Goal: Task Accomplishment & Management: Use online tool/utility

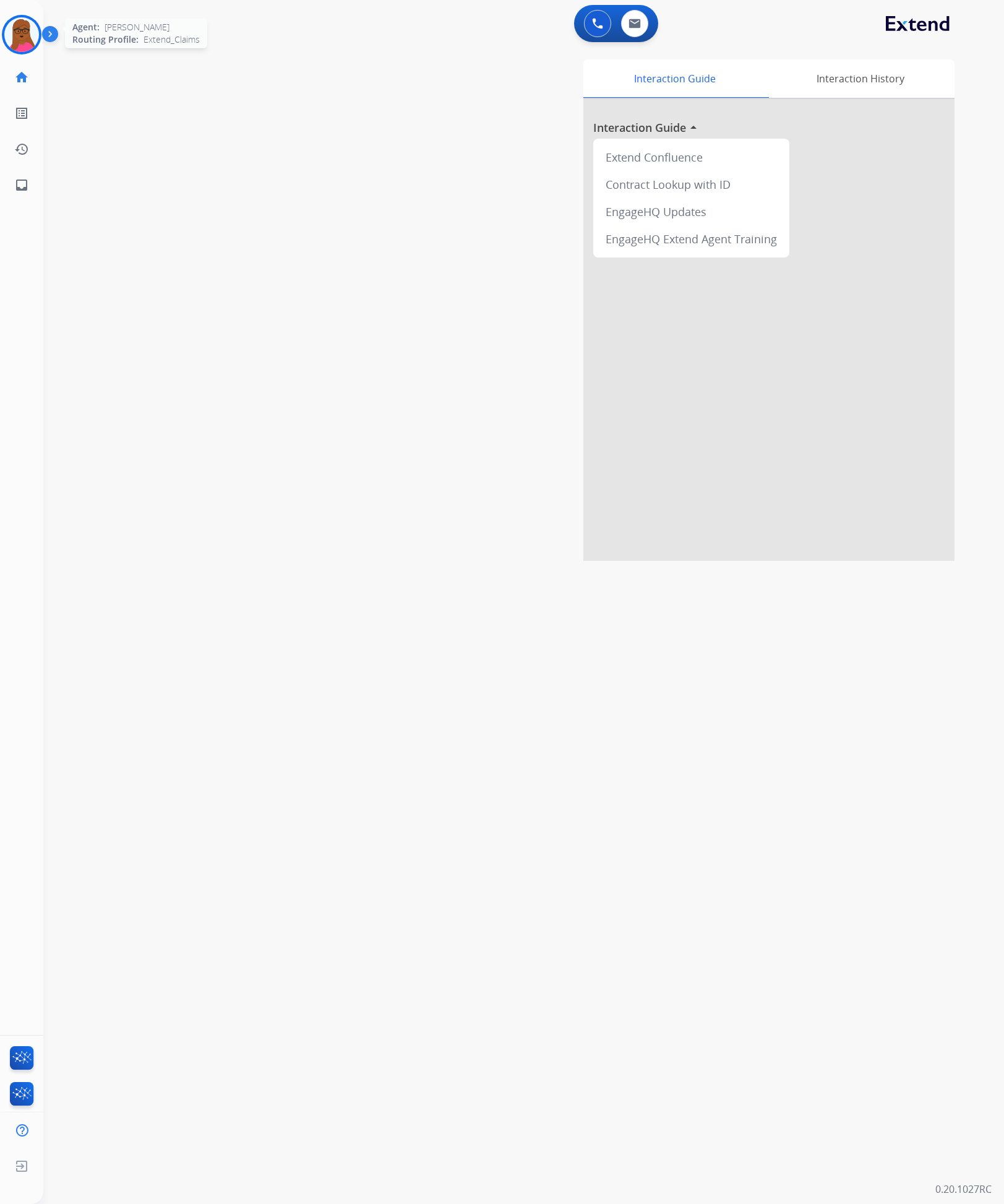
click at [19, 37] on img at bounding box center [21, 35] width 35 height 35
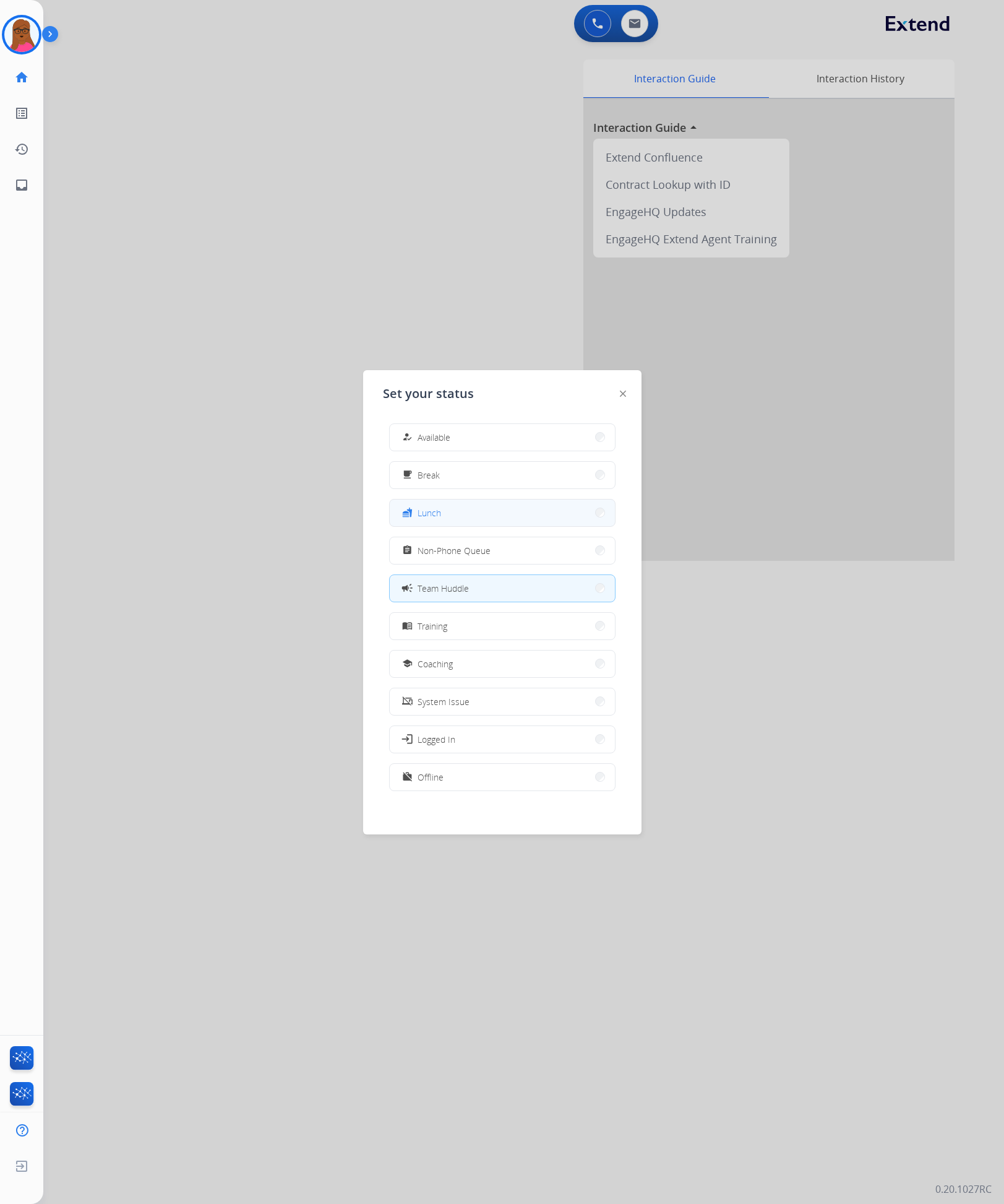
click at [462, 522] on button "fastfood Lunch" at bounding box center [502, 512] width 225 height 26
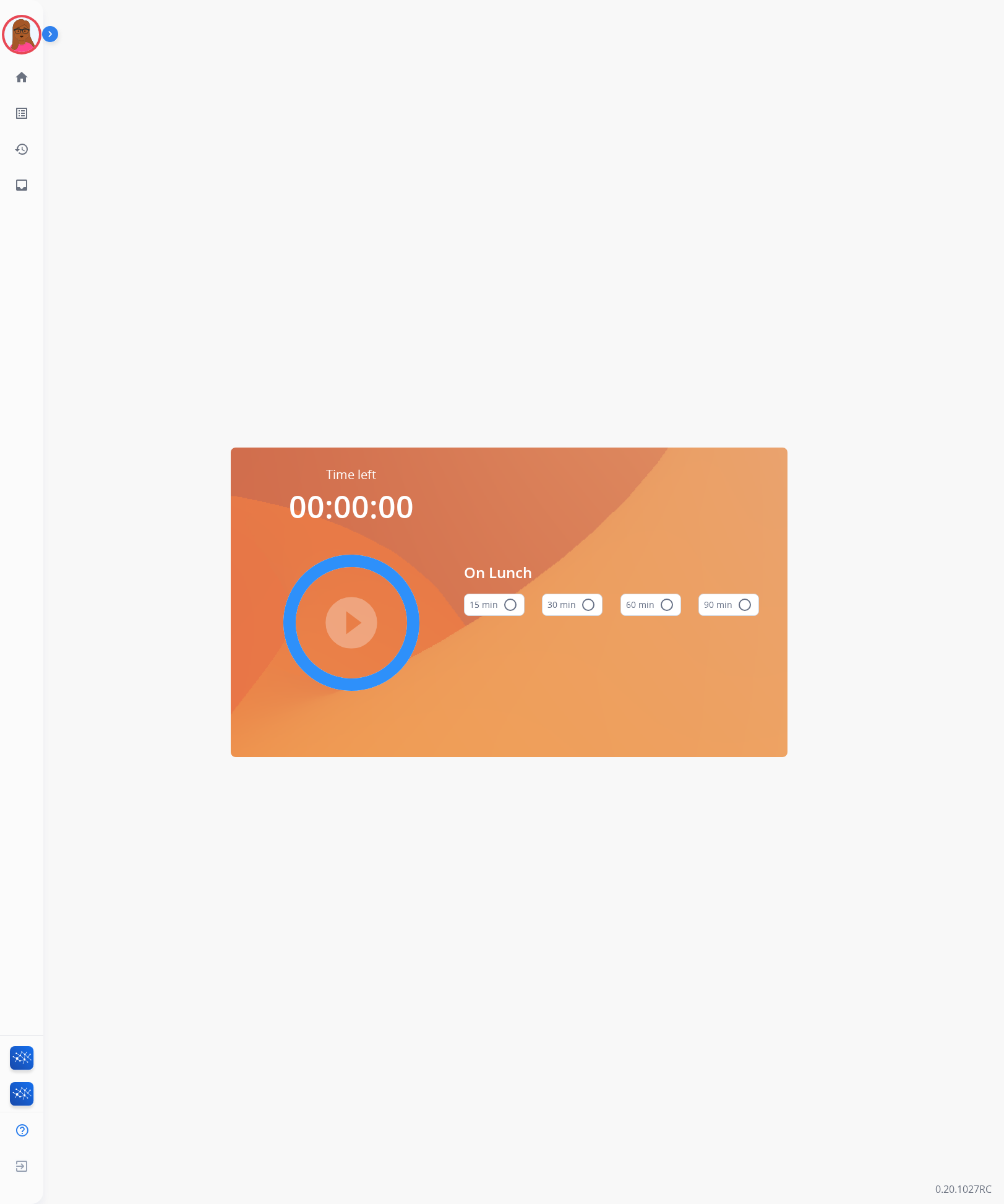
click at [646, 607] on button "60 min radio_button_unchecked" at bounding box center [650, 604] width 61 height 22
click at [353, 616] on mat-icon "play_circle_filled" at bounding box center [351, 622] width 15 height 15
